Goal: Task Accomplishment & Management: Manage account settings

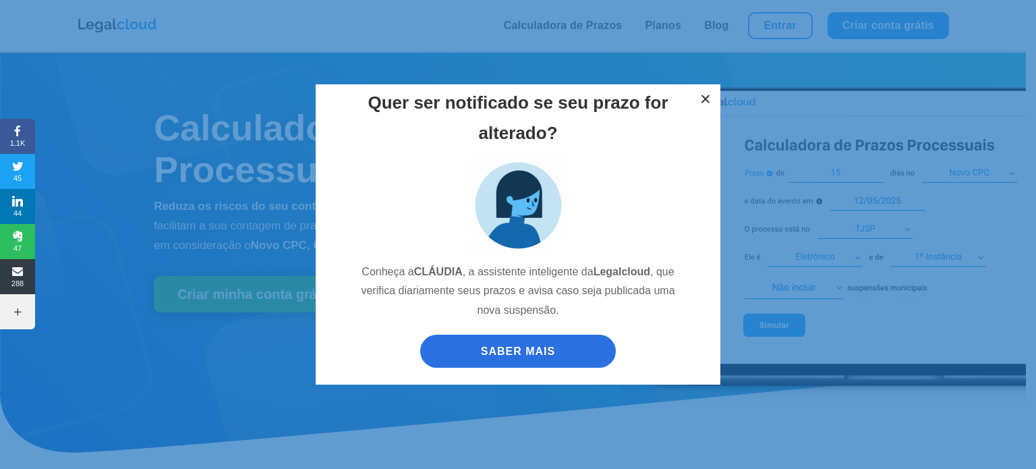
click at [710, 101] on button "×" at bounding box center [706, 99] width 30 height 30
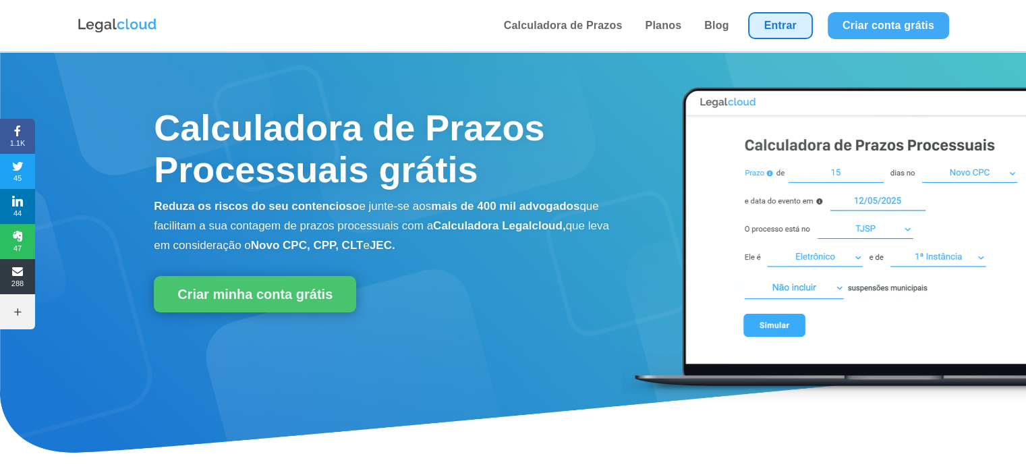
click at [785, 26] on link "Entrar" at bounding box center [780, 25] width 65 height 27
click at [769, 18] on link "Entrar" at bounding box center [780, 25] width 65 height 27
click at [778, 26] on link "Entrar" at bounding box center [780, 25] width 65 height 27
